Goal: Check status: Check status

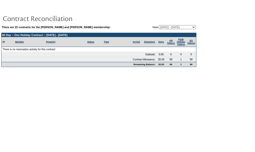
click at [176, 27] on select "[DATE] - [DATE] [DATE] - [DATE] [DATE] - [DATE] [DATE] - [DATE] [DATE] - [DATE]…" at bounding box center [177, 27] width 37 height 4
select select "138871"
click at [159, 25] on select "[DATE] - [DATE] [DATE] - [DATE] [DATE] - [DATE] [DATE] - [DATE] [DATE] - [DATE]…" at bounding box center [177, 27] width 37 height 4
